Goal: Book appointment/travel/reservation

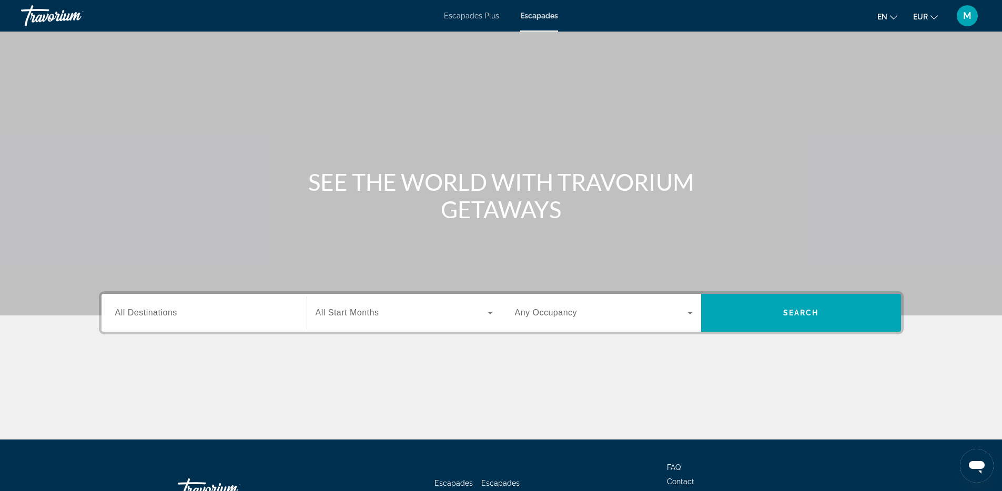
click at [159, 307] on div "Destination All Destinations" at bounding box center [204, 313] width 178 height 30
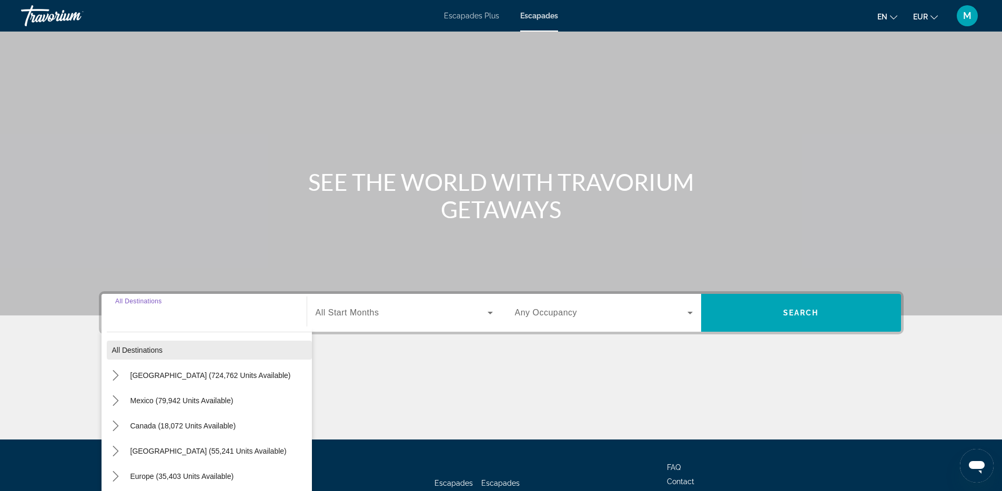
click at [144, 348] on span "All destinations" at bounding box center [137, 350] width 51 height 8
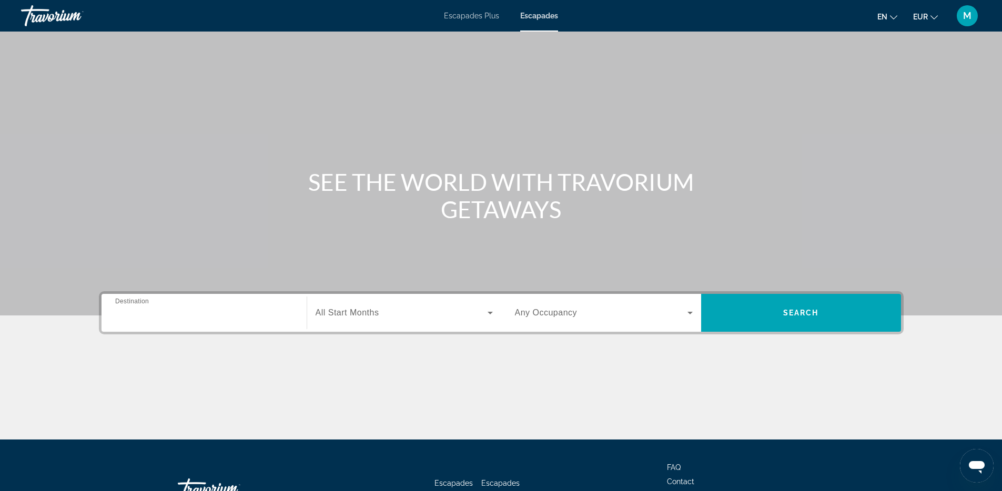
type input "**********"
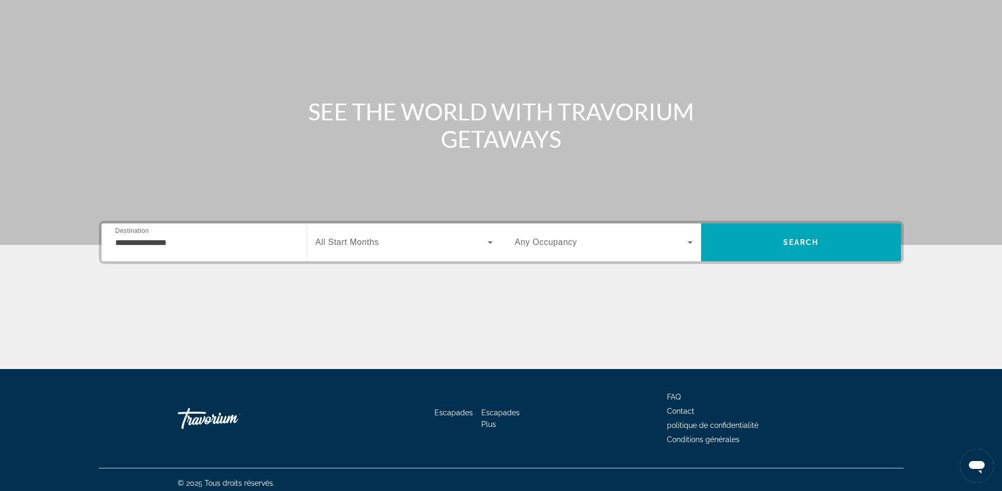
scroll to position [77, 0]
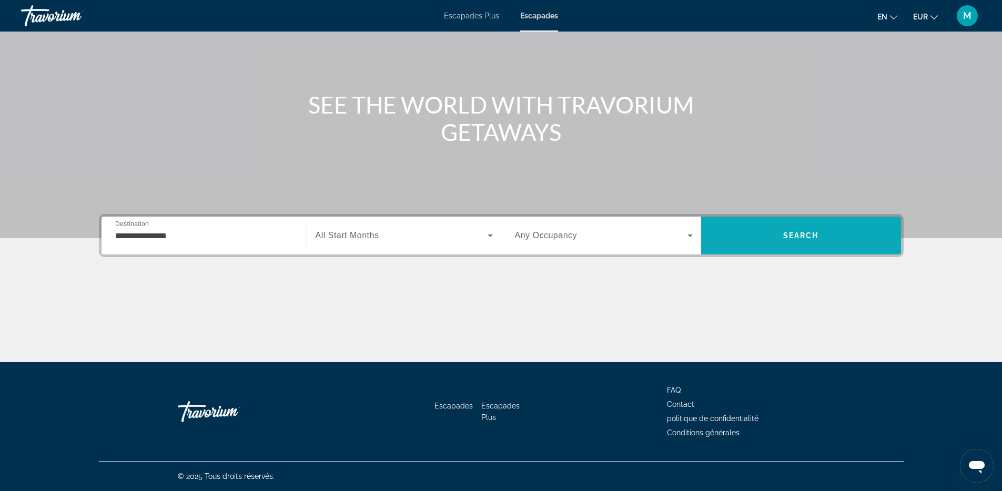
click at [765, 229] on span "Search" at bounding box center [801, 235] width 200 height 25
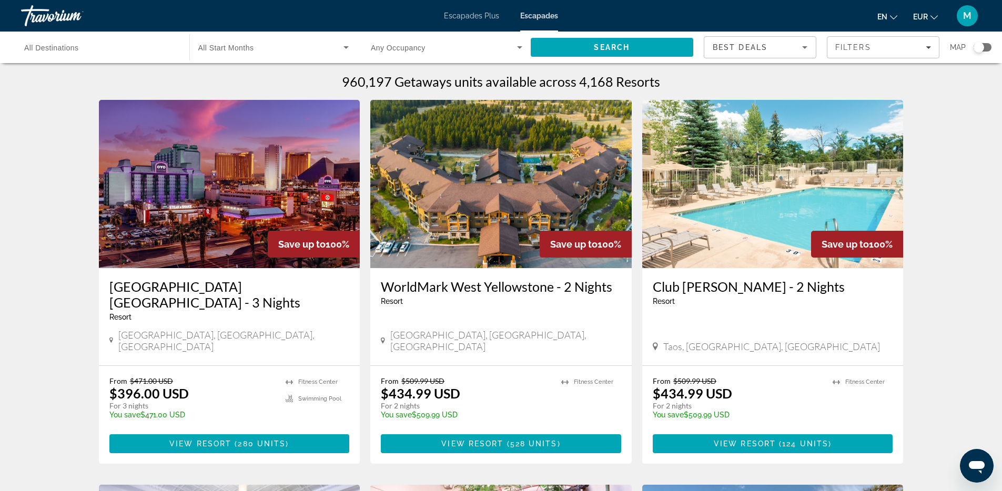
click at [36, 47] on span "All Destinations" at bounding box center [51, 48] width 55 height 8
click at [36, 47] on input "Destination All Destinations" at bounding box center [100, 48] width 152 height 13
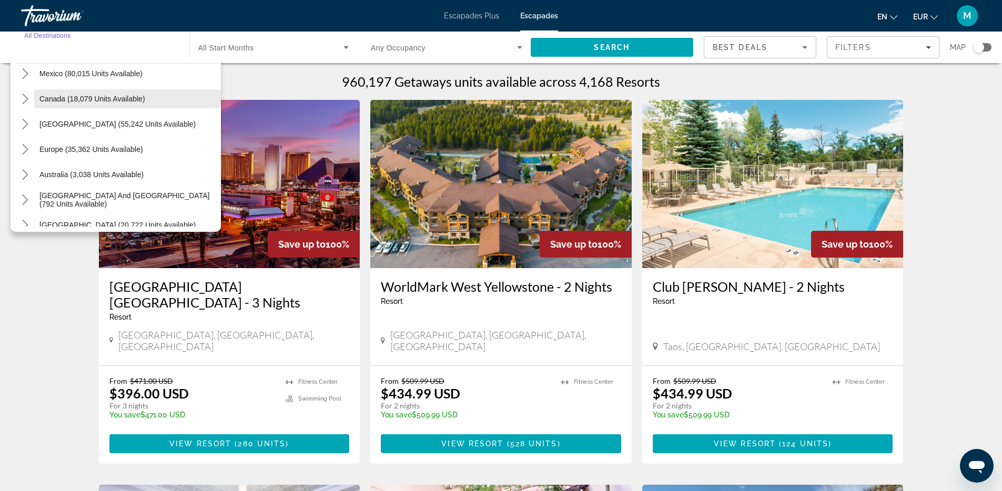
scroll to position [59, 0]
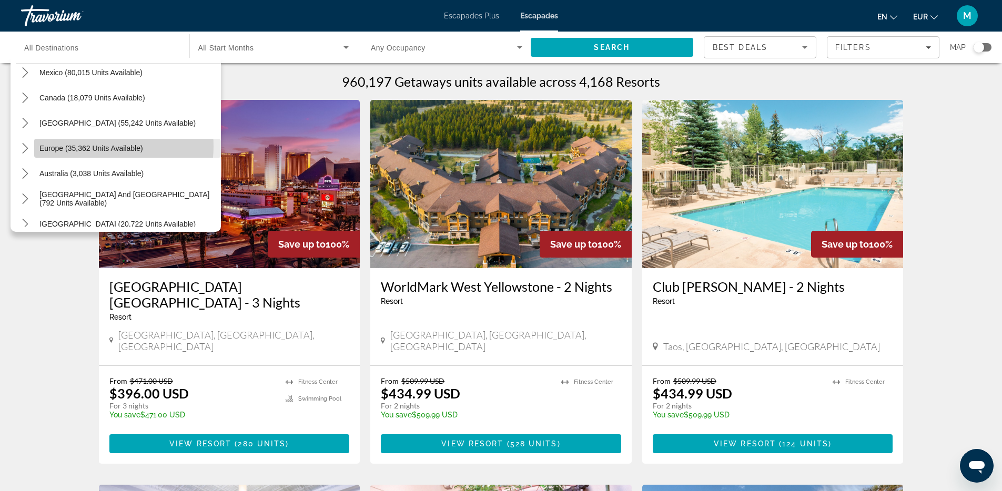
click at [97, 146] on span "Europe (35,362 units available)" at bounding box center [91, 148] width 104 height 8
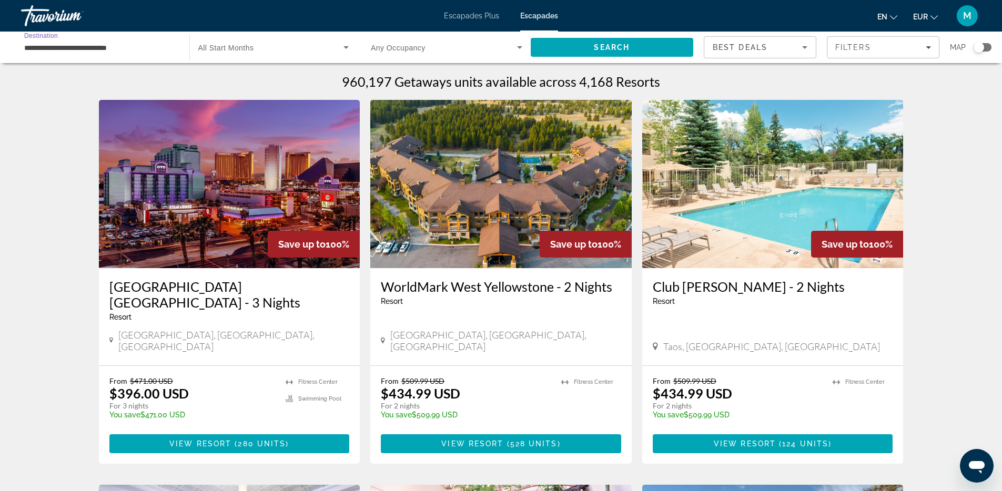
click at [106, 50] on input "**********" at bounding box center [100, 48] width 152 height 13
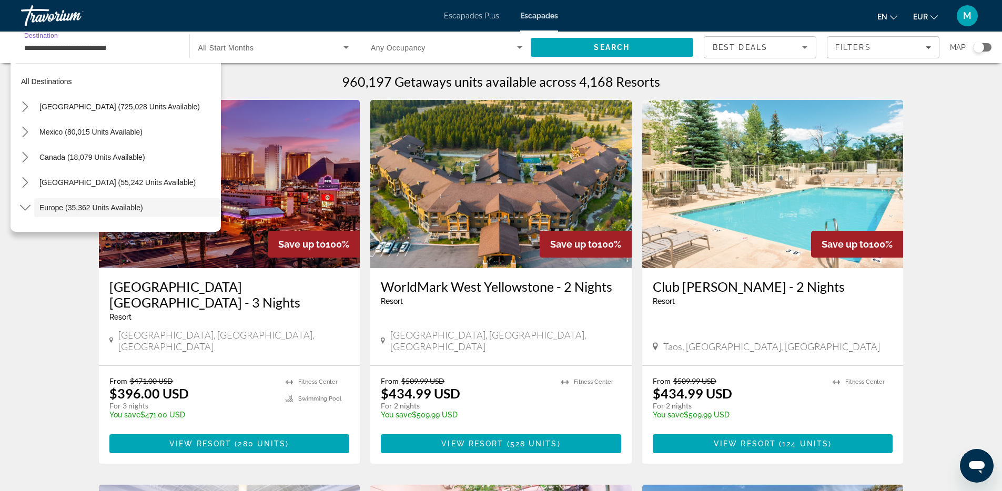
scroll to position [63, 0]
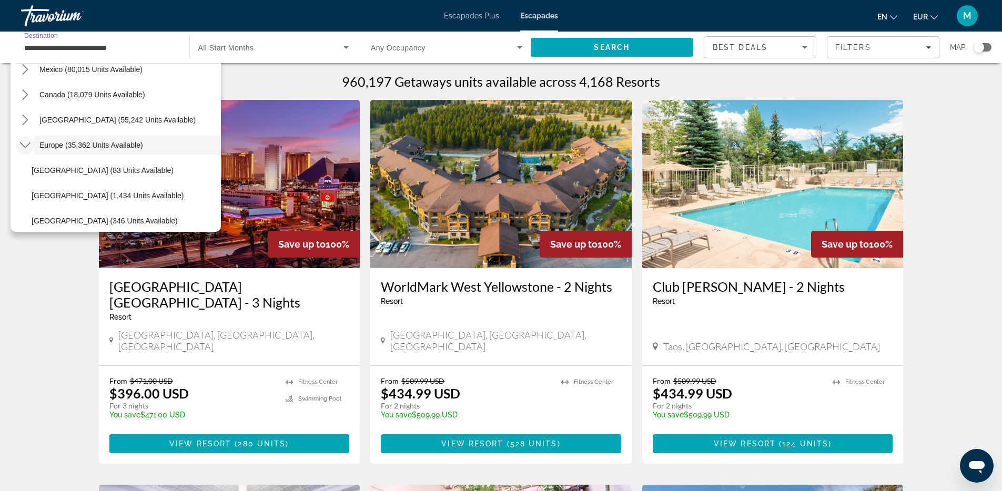
click at [26, 147] on icon "Toggle Europe (35,362 units available) submenu" at bounding box center [25, 145] width 11 height 11
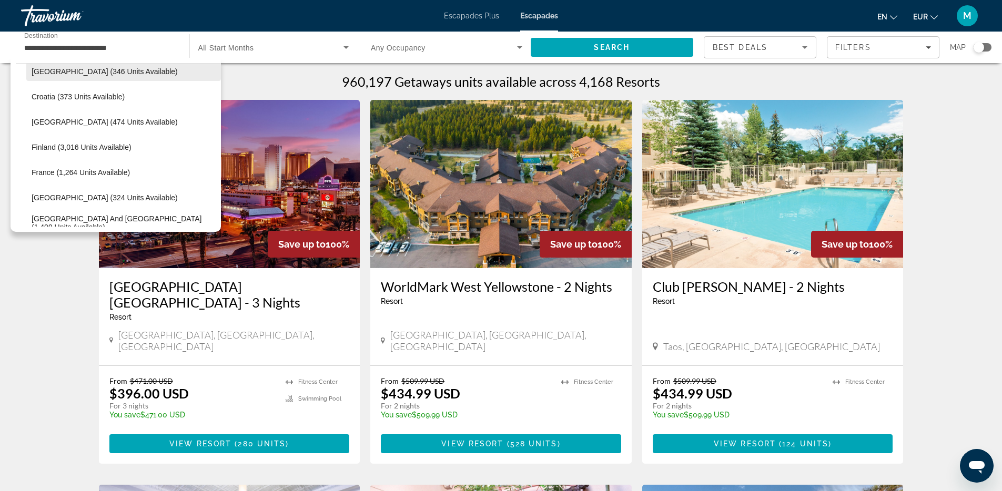
scroll to position [227, 0]
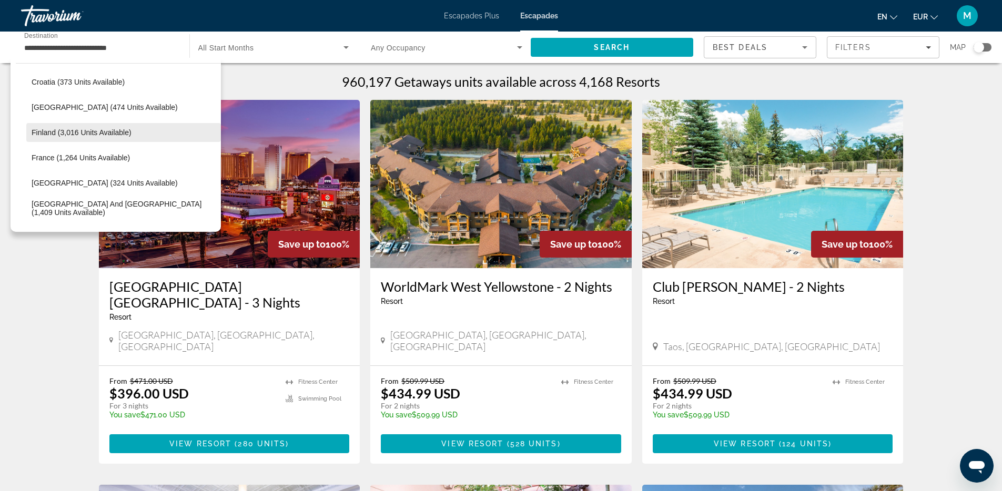
click at [37, 127] on span "Select destination: Finland (3,016 units available)" at bounding box center [123, 132] width 195 height 25
type input "**********"
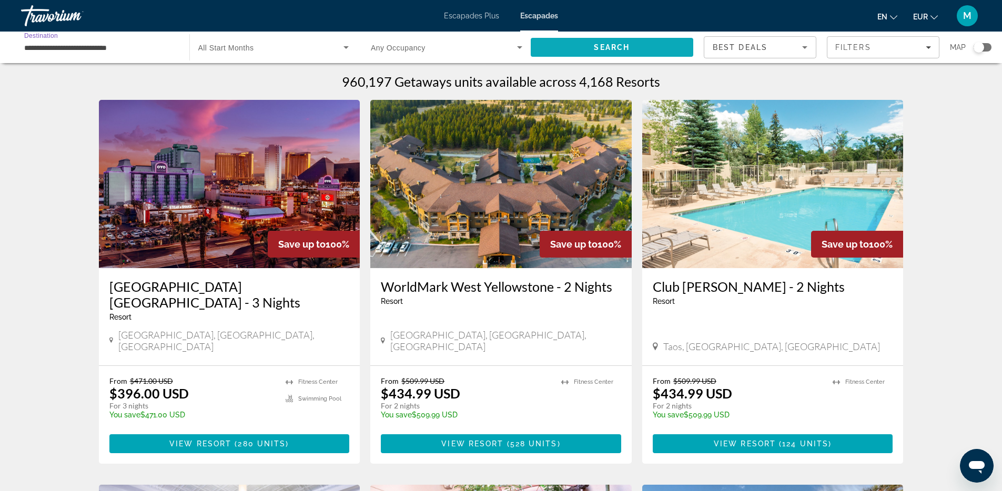
click at [613, 37] on span "Search" at bounding box center [612, 47] width 163 height 25
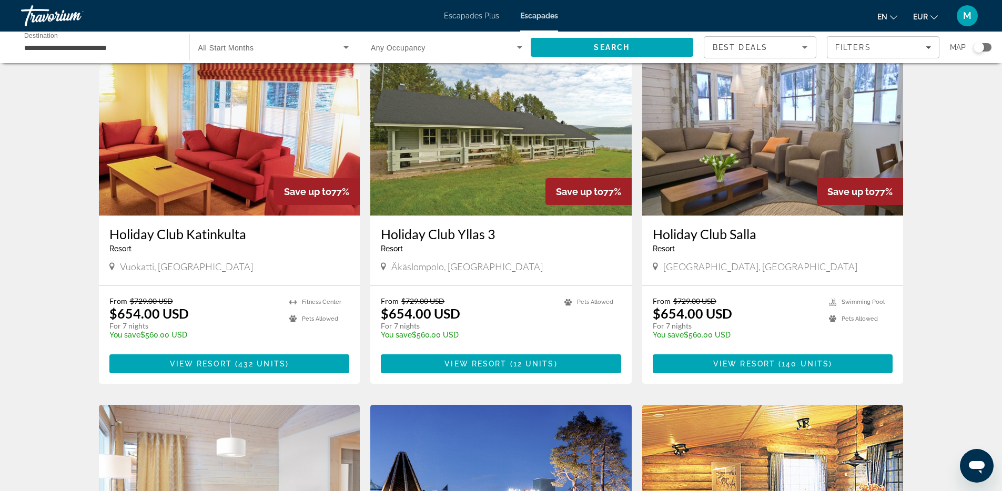
scroll to position [469, 0]
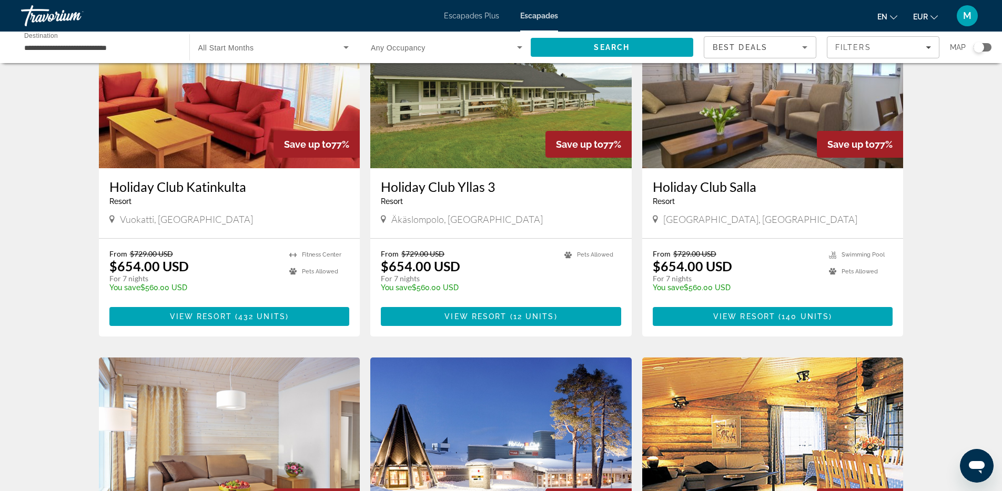
click at [291, 47] on span "Search widget" at bounding box center [271, 47] width 146 height 13
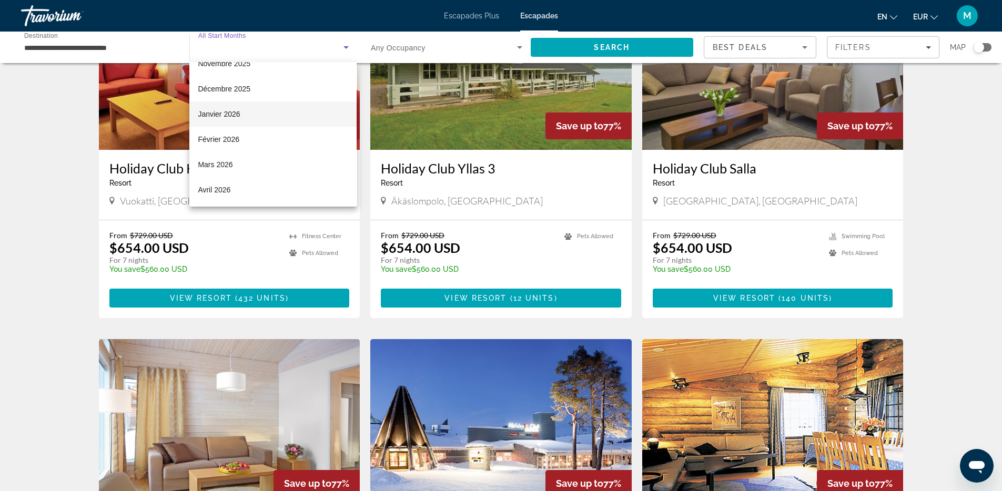
scroll to position [0, 0]
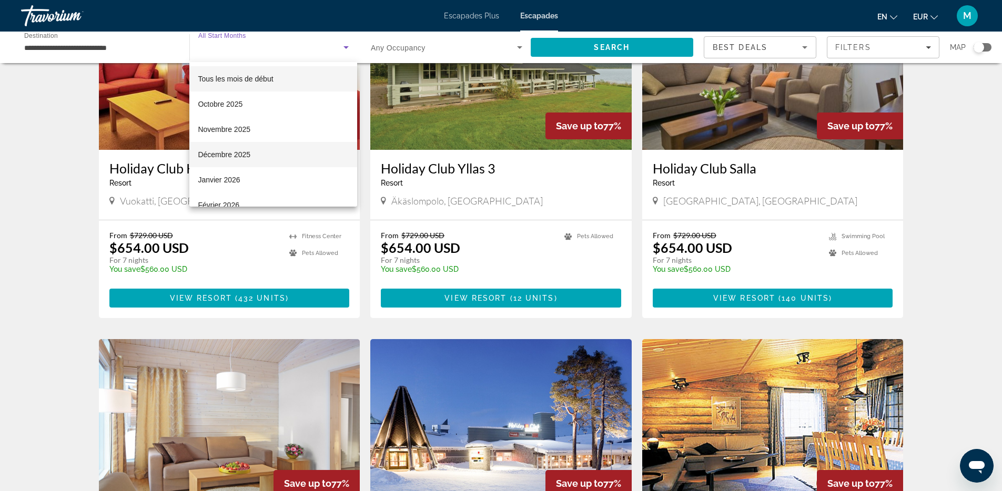
click at [247, 156] on font "Décembre 2025" at bounding box center [224, 154] width 53 height 8
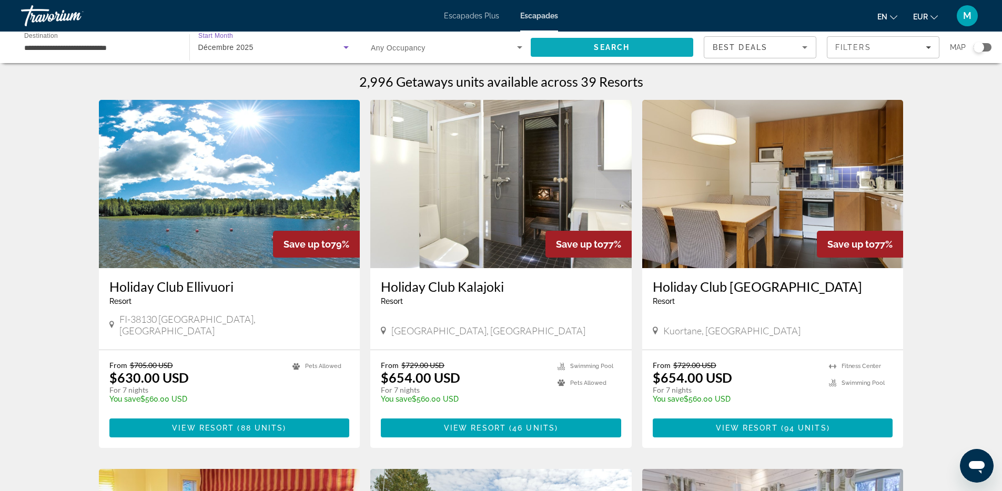
click at [634, 46] on span "Search" at bounding box center [612, 47] width 163 height 25
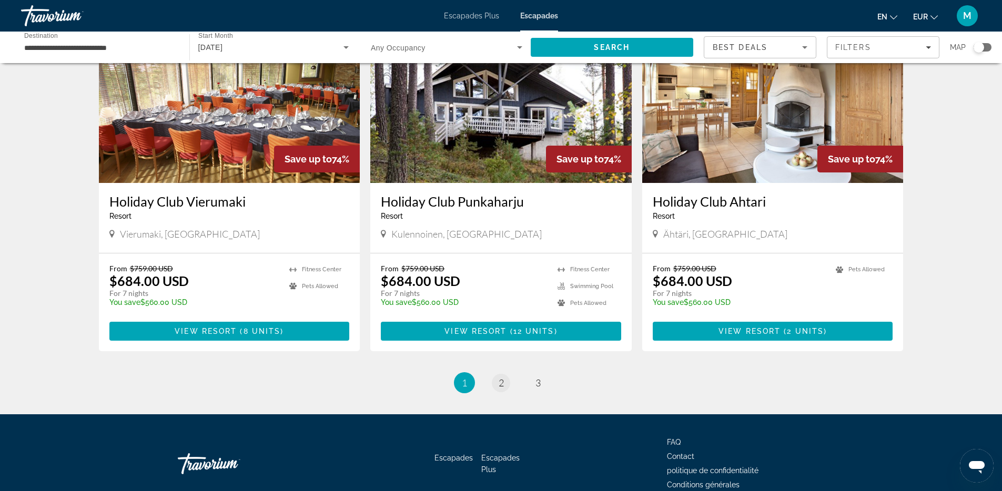
scroll to position [1178, 0]
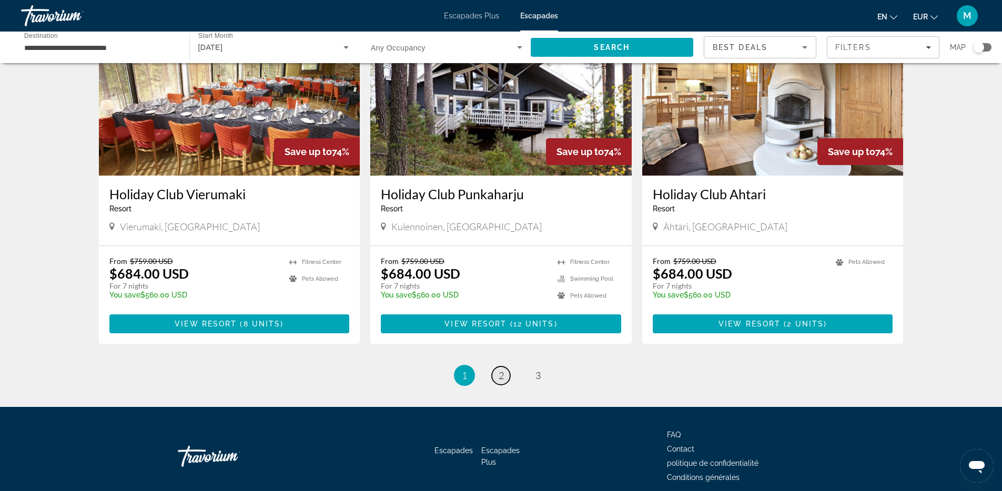
click at [500, 370] on span "2" at bounding box center [501, 376] width 5 height 12
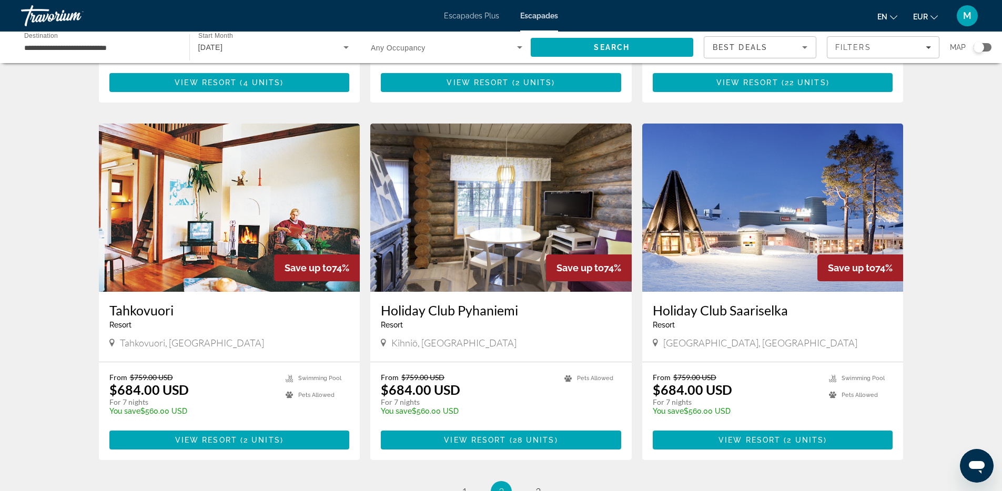
scroll to position [1060, 0]
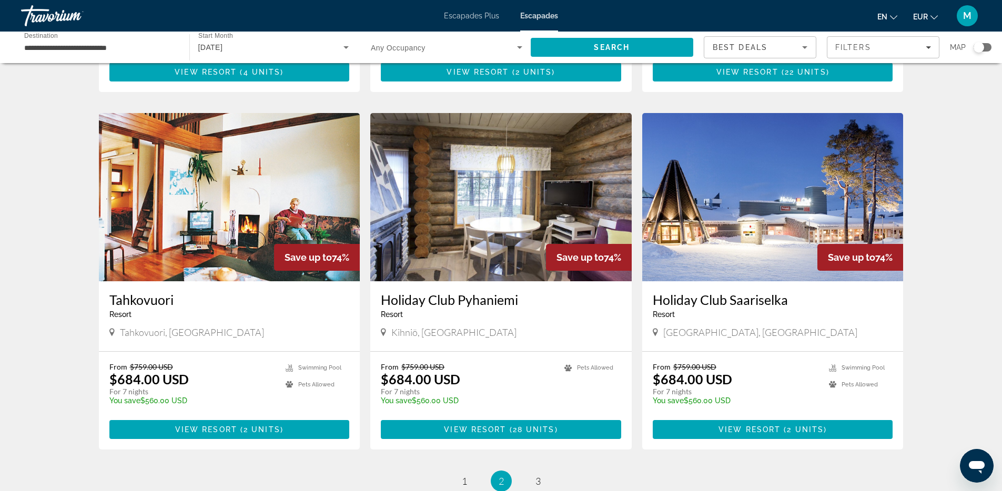
click at [709, 252] on img "Contenu principal" at bounding box center [772, 197] width 261 height 168
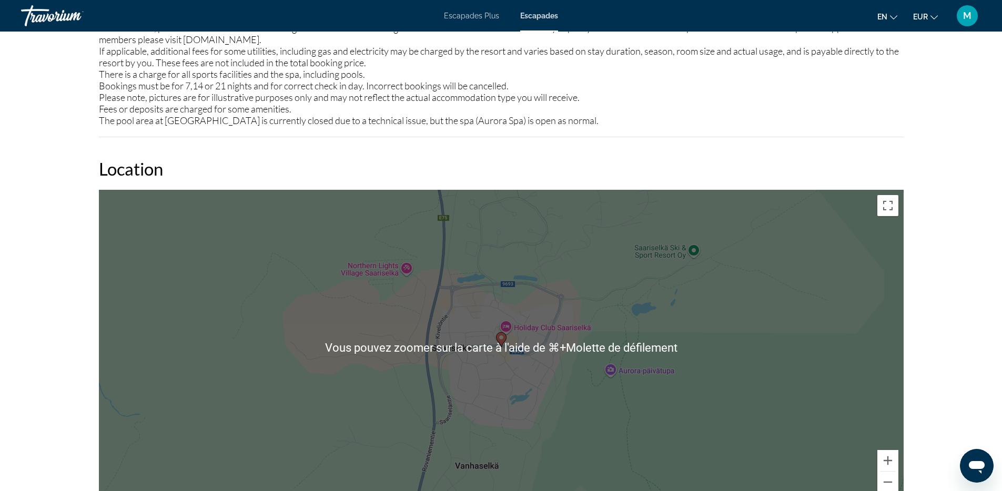
scroll to position [1206, 0]
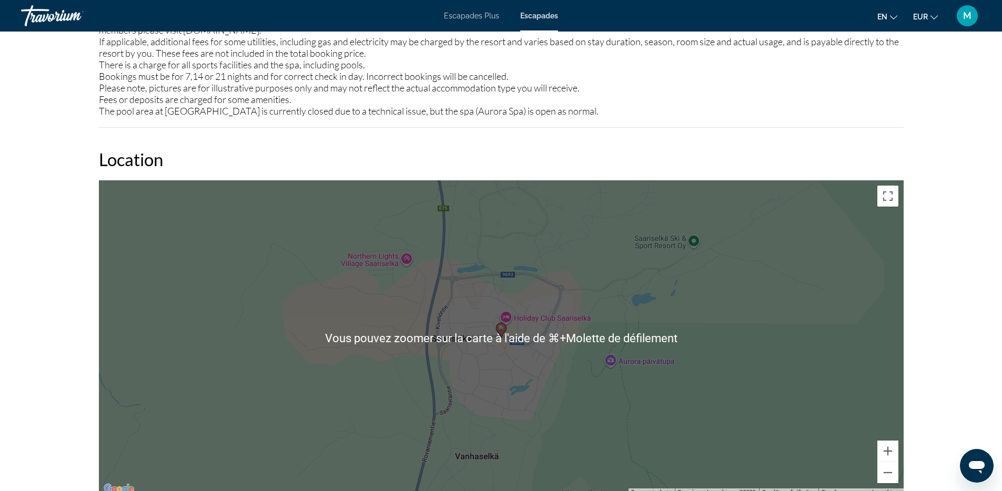
click at [505, 288] on div "Pour activer le glissement avec le clavier, appuyez sur Alt+Entrée. Une fois ce…" at bounding box center [501, 338] width 805 height 316
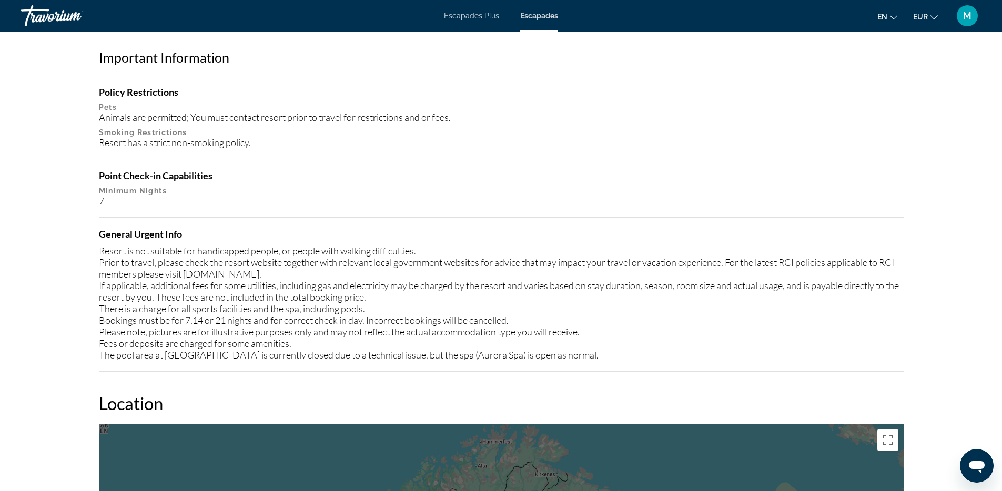
scroll to position [1286, 0]
